Goal: Task Accomplishment & Management: Manage account settings

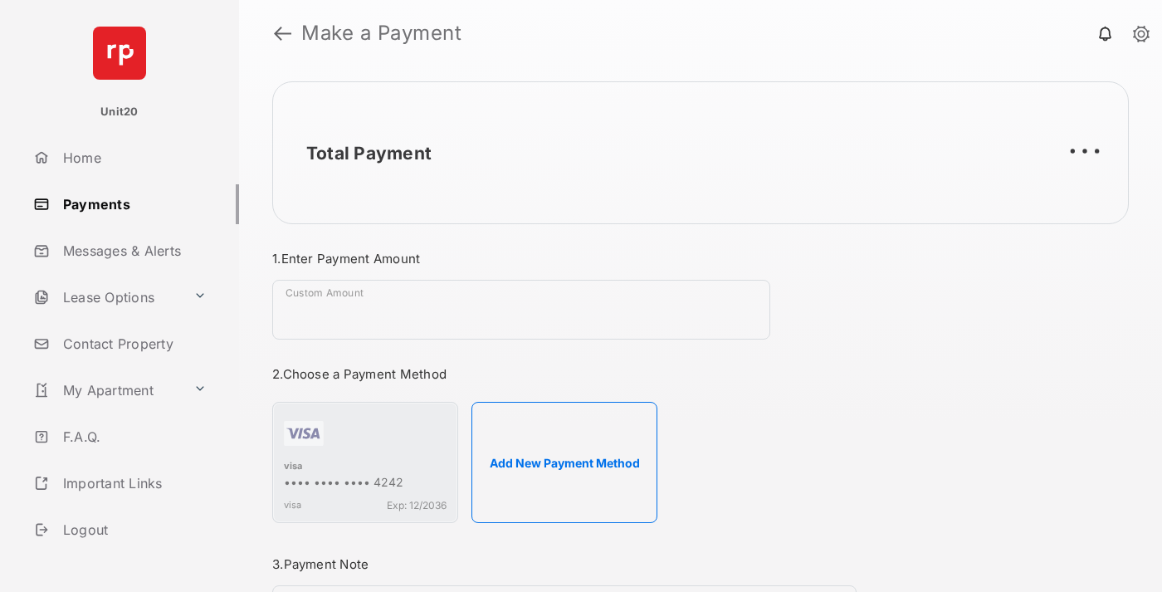
click at [129, 203] on link "Payments" at bounding box center [133, 204] width 212 height 40
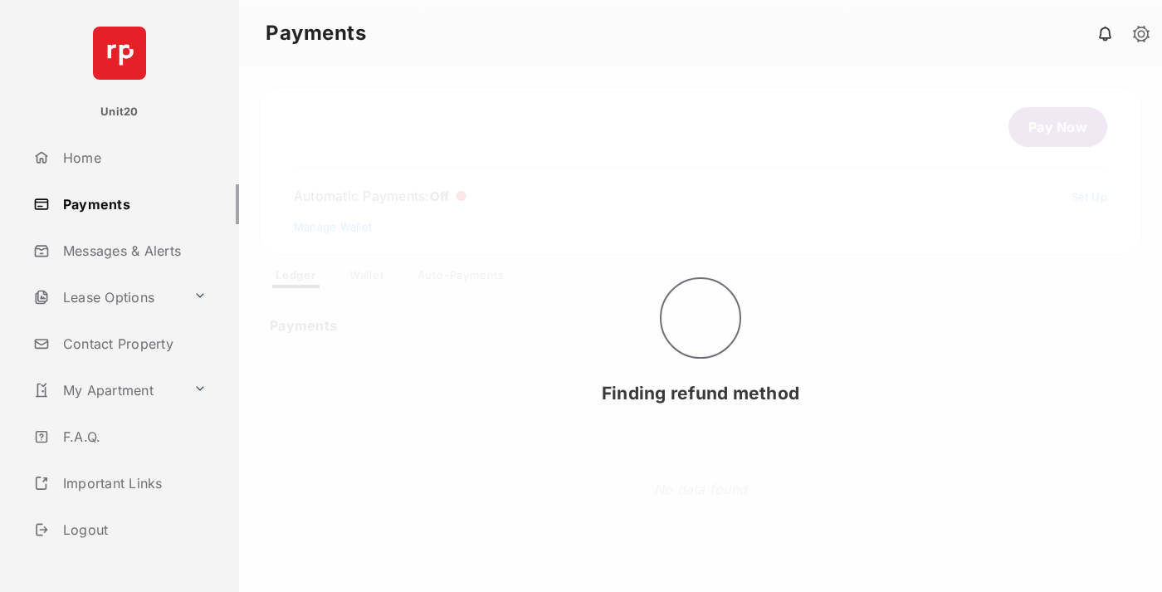
click at [461, 278] on link "Auto-Payments" at bounding box center [461, 278] width 114 height 20
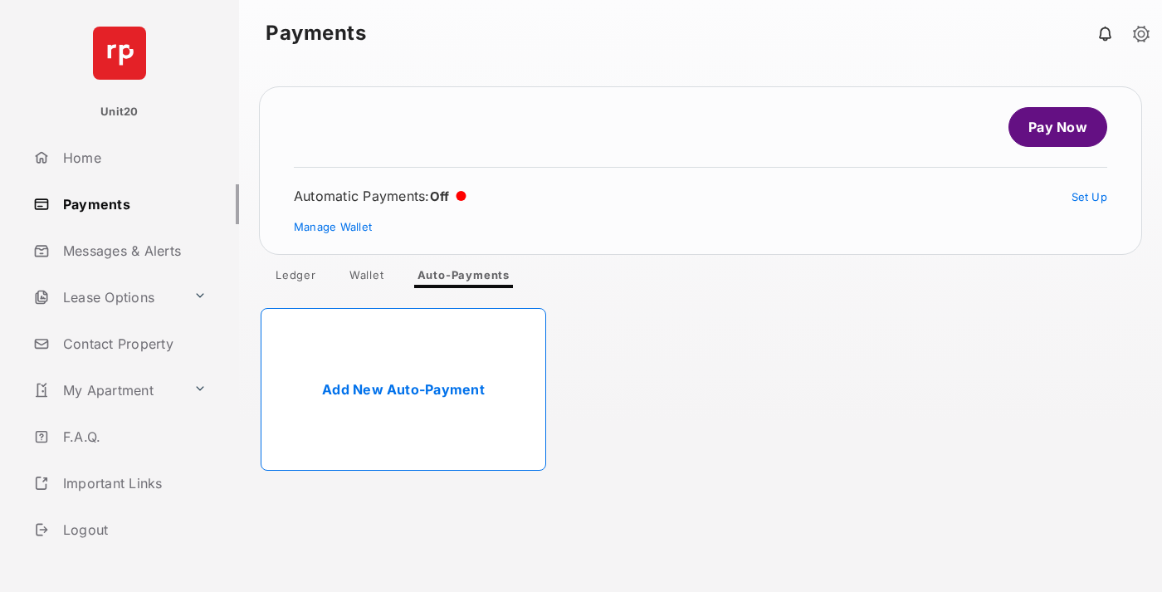
click at [403, 389] on link "Add New Auto-Payment" at bounding box center [403, 389] width 285 height 163
